Goal: Task Accomplishment & Management: Complete application form

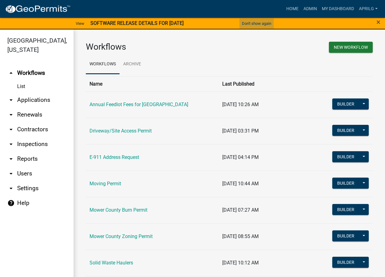
click at [248, 22] on button "Don't show again" at bounding box center [257, 23] width 34 height 10
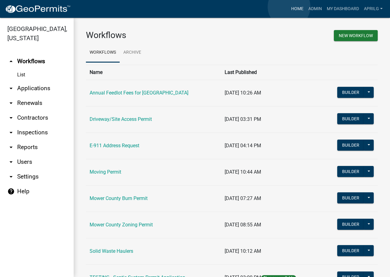
click at [289, 7] on link "Home" at bounding box center [297, 9] width 17 height 12
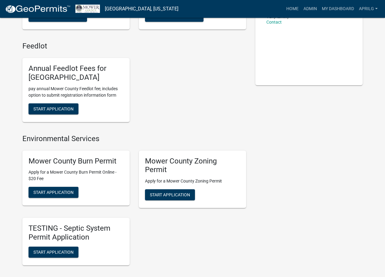
scroll to position [123, 0]
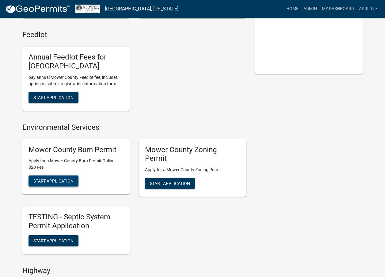
click at [42, 179] on span "Start Application" at bounding box center [53, 181] width 40 height 5
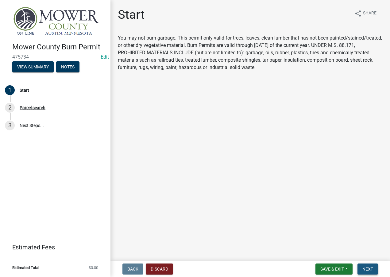
click at [370, 268] on span "Next" at bounding box center [367, 269] width 11 height 5
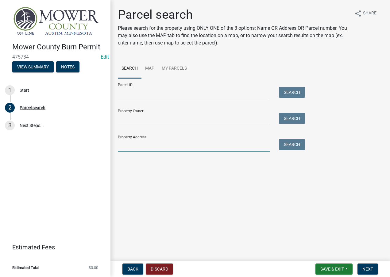
click at [137, 146] on input "Property Address:" at bounding box center [194, 145] width 152 height 13
type input "53962"
click at [297, 144] on button "Search" at bounding box center [292, 144] width 26 height 11
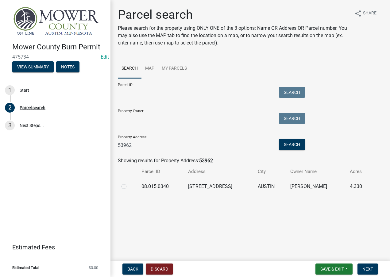
click at [129, 183] on label at bounding box center [129, 183] width 0 height 0
click at [129, 186] on input "radio" at bounding box center [131, 185] width 4 height 4
radio input "true"
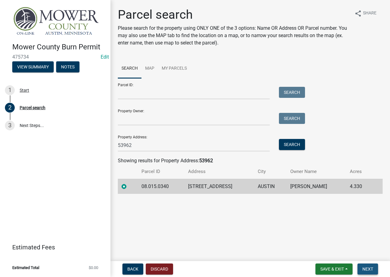
click at [373, 271] on span "Next" at bounding box center [367, 269] width 11 height 5
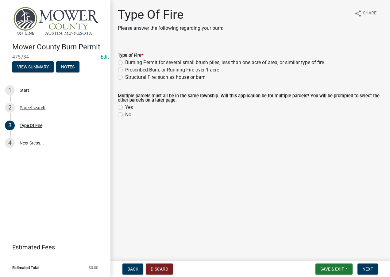
click at [125, 64] on label "Burning Permit for several small brush piles, less than one acre of area, or si…" at bounding box center [224, 62] width 199 height 7
click at [125, 63] on input "Burning Permit for several small brush piles, less than one acre of area, or si…" at bounding box center [127, 61] width 4 height 4
radio input "true"
click at [125, 116] on label "No" at bounding box center [128, 114] width 6 height 7
click at [125, 115] on input "No" at bounding box center [127, 113] width 4 height 4
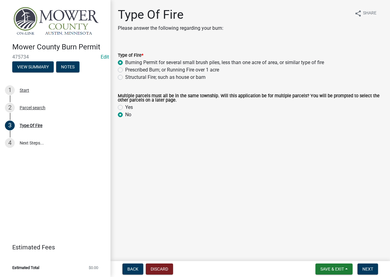
radio input "true"
click at [371, 271] on span "Next" at bounding box center [367, 269] width 11 height 5
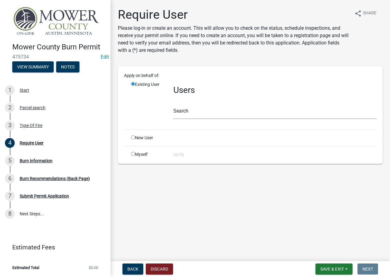
click at [134, 156] on div "Myself" at bounding box center [147, 154] width 42 height 6
click at [134, 154] on input "radio" at bounding box center [133, 154] width 4 height 4
radio input "true"
radio input "false"
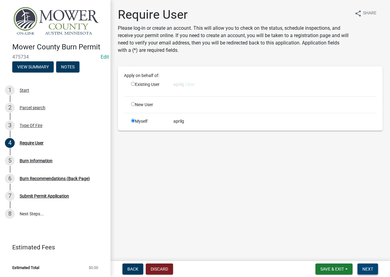
click at [369, 269] on span "Next" at bounding box center [367, 269] width 11 height 5
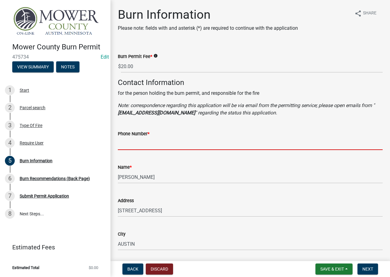
click at [138, 146] on input "Phone Number *" at bounding box center [250, 143] width 265 height 13
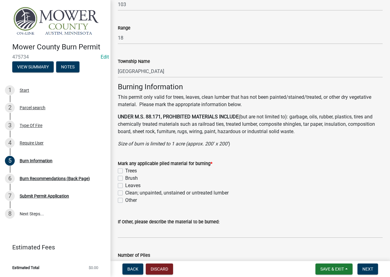
scroll to position [399, 0]
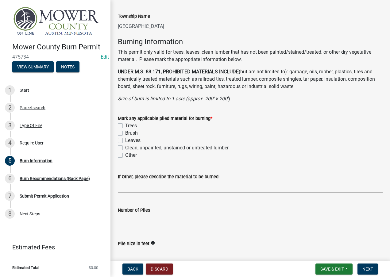
type input "[PHONE_NUMBER]"
click at [125, 125] on label "Trees" at bounding box center [131, 125] width 12 height 7
click at [125, 125] on input "Trees" at bounding box center [127, 124] width 4 height 4
checkbox input "true"
checkbox input "false"
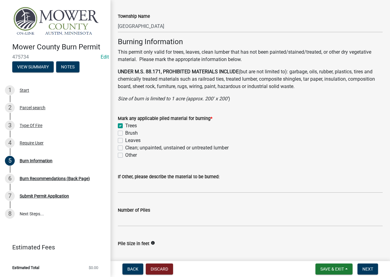
checkbox input "false"
drag, startPoint x: 121, startPoint y: 132, endPoint x: 122, endPoint y: 137, distance: 5.6
click at [125, 132] on label "Brush" at bounding box center [131, 132] width 13 height 7
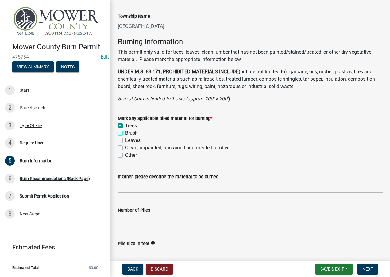
click at [125, 132] on input "Brush" at bounding box center [127, 131] width 4 height 4
checkbox input "true"
checkbox input "false"
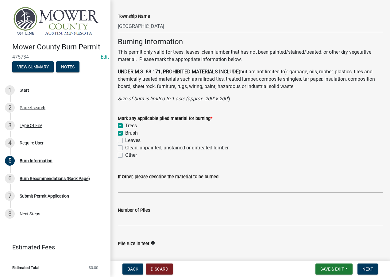
checkbox input "false"
click at [125, 140] on label "Leaves" at bounding box center [132, 140] width 15 height 7
click at [125, 140] on input "Leaves" at bounding box center [127, 139] width 4 height 4
checkbox input "true"
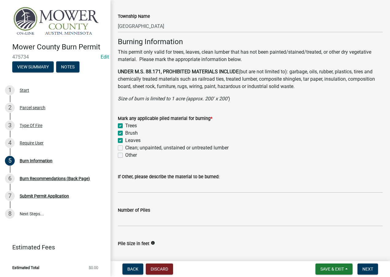
checkbox input "true"
checkbox input "false"
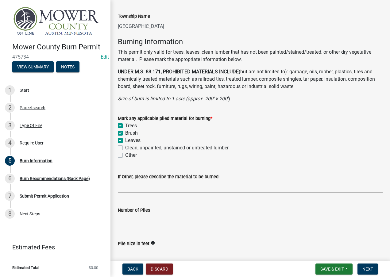
click at [125, 148] on label "Clean; unpainted, unstained or untreated lumber" at bounding box center [176, 147] width 103 height 7
click at [125, 148] on input "Clean; unpainted, unstained or untreated lumber" at bounding box center [127, 146] width 4 height 4
checkbox input "true"
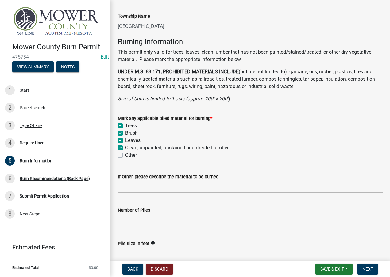
checkbox input "true"
checkbox input "false"
click at [372, 271] on span "Next" at bounding box center [367, 269] width 11 height 5
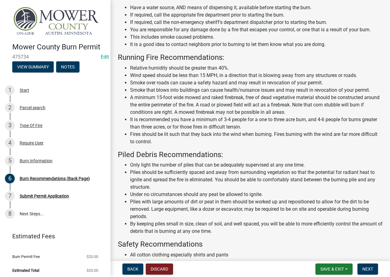
scroll to position [100, 0]
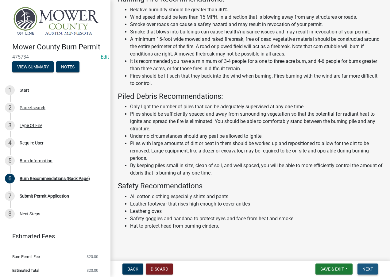
click at [368, 271] on span "Next" at bounding box center [367, 269] width 11 height 5
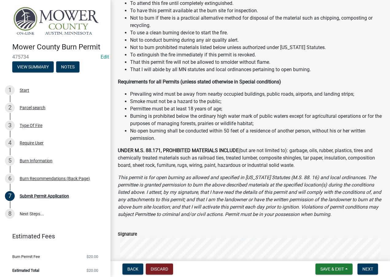
scroll to position [215, 0]
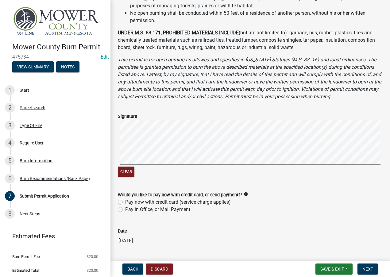
click at [125, 210] on label "Pay in Office, or Mail Payment" at bounding box center [157, 209] width 65 height 7
click at [125, 210] on input "Pay in Office, or Mail Payment" at bounding box center [127, 208] width 4 height 4
radio input "true"
click at [363, 267] on span "Next" at bounding box center [367, 269] width 11 height 5
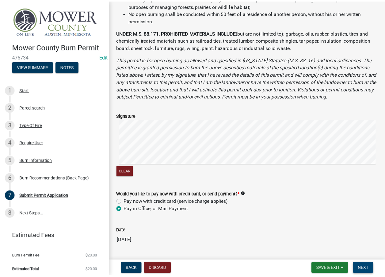
scroll to position [0, 0]
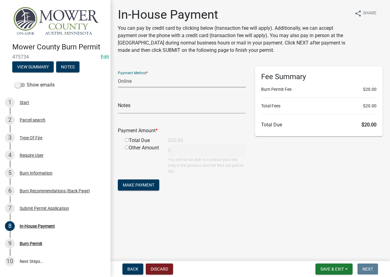
click at [145, 83] on select "Credit Card POS Check Cash Online" at bounding box center [182, 81] width 128 height 13
select select "2: 1"
click at [118, 75] on select "Credit Card POS Check Cash Online" at bounding box center [182, 81] width 128 height 13
click at [128, 140] on input "radio" at bounding box center [127, 140] width 4 height 4
radio input "true"
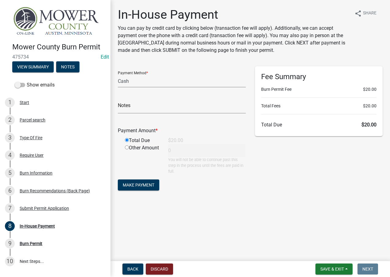
type input "20"
click at [136, 186] on span "Make Payment" at bounding box center [139, 184] width 32 height 5
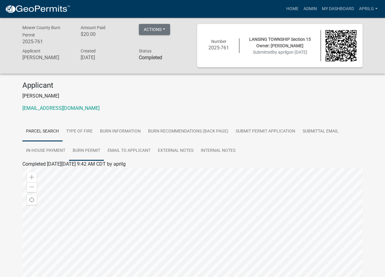
click at [91, 148] on link "Burn Permit" at bounding box center [86, 151] width 35 height 20
click at [36, 171] on link "Burn Permit" at bounding box center [34, 171] width 25 height 6
